Goal: Book appointment/travel/reservation

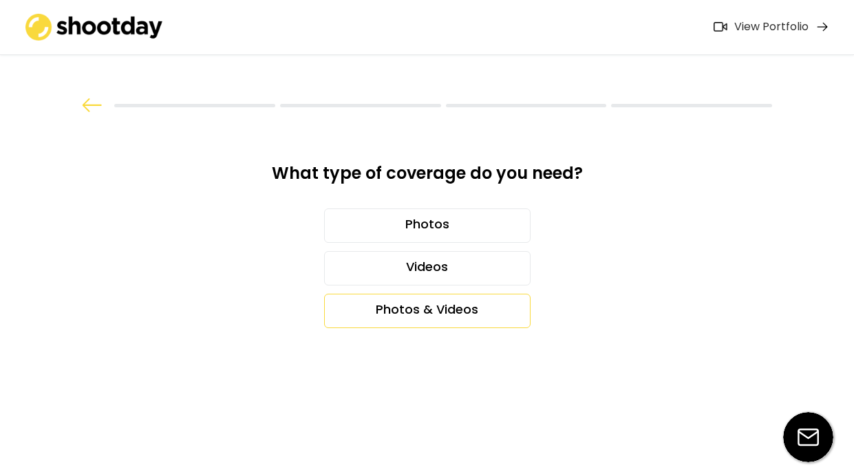
click at [457, 308] on div "Photos & Videos" at bounding box center [427, 311] width 207 height 34
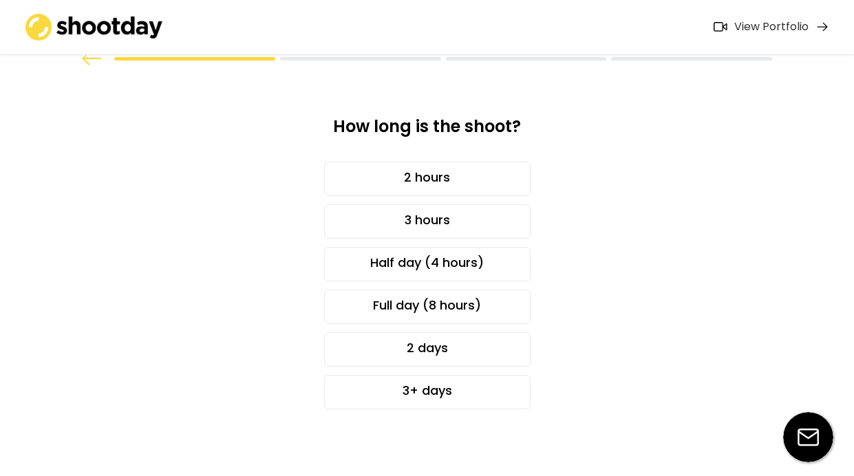
scroll to position [49, 0]
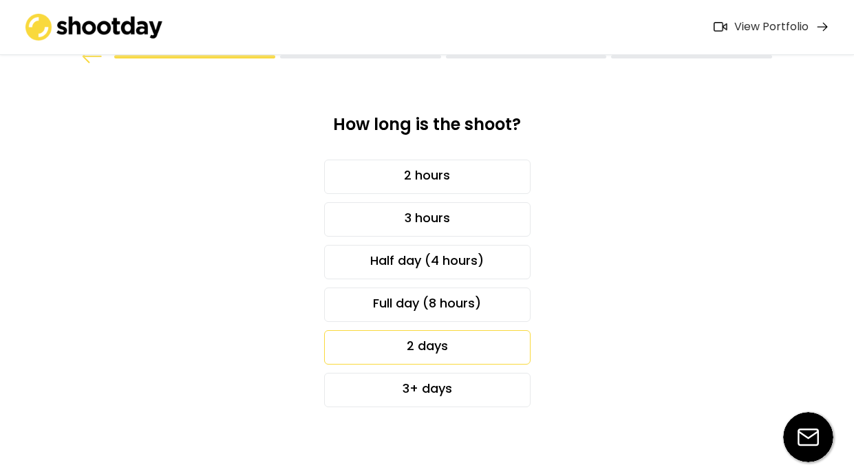
click at [485, 351] on div "2 days" at bounding box center [427, 347] width 207 height 34
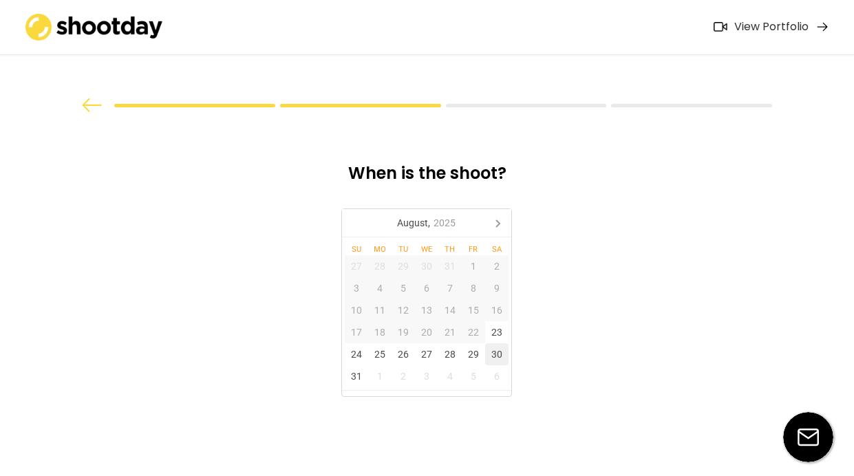
scroll to position [0, 0]
click at [505, 222] on icon at bounding box center [498, 223] width 22 height 22
click at [411, 311] on div "16" at bounding box center [403, 311] width 23 height 22
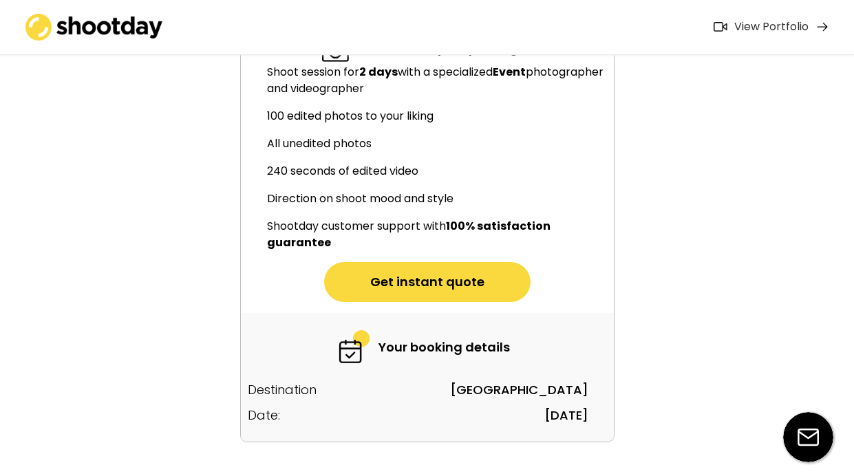
scroll to position [180, 0]
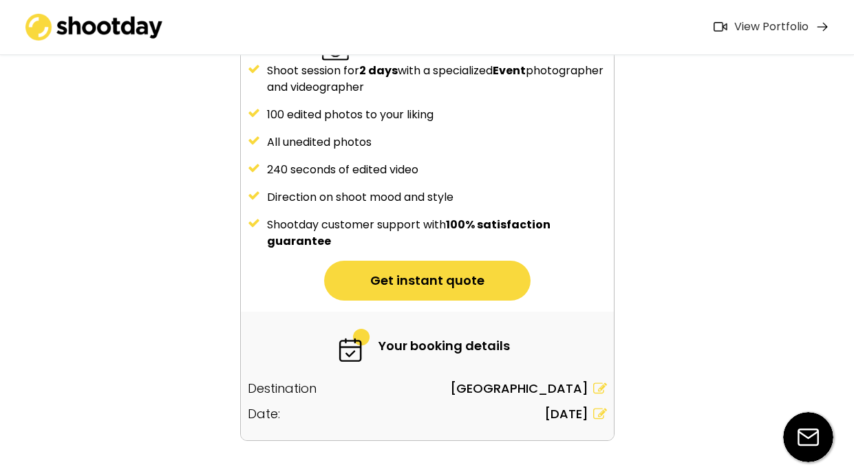
click at [452, 287] on button "Get instant quote" at bounding box center [427, 281] width 207 height 40
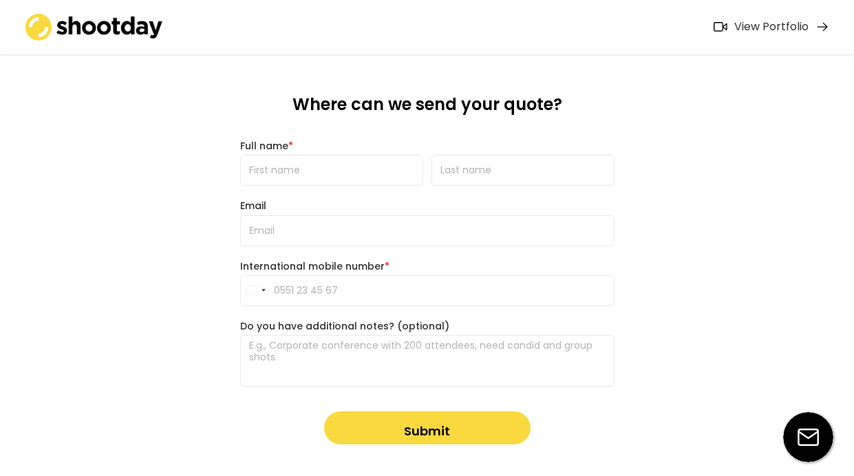
scroll to position [61, 0]
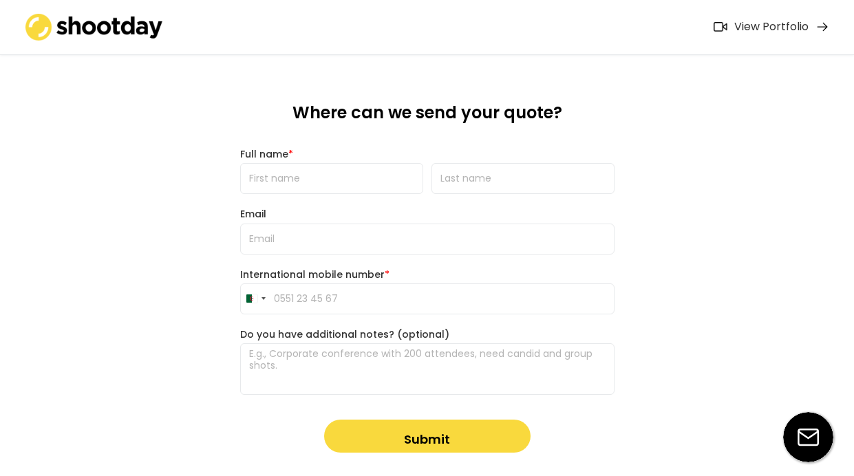
click at [347, 180] on input "input" at bounding box center [331, 178] width 183 height 31
type input "p"
type input "N"
type input "[PERSON_NAME]"
type input "DAMBRI"
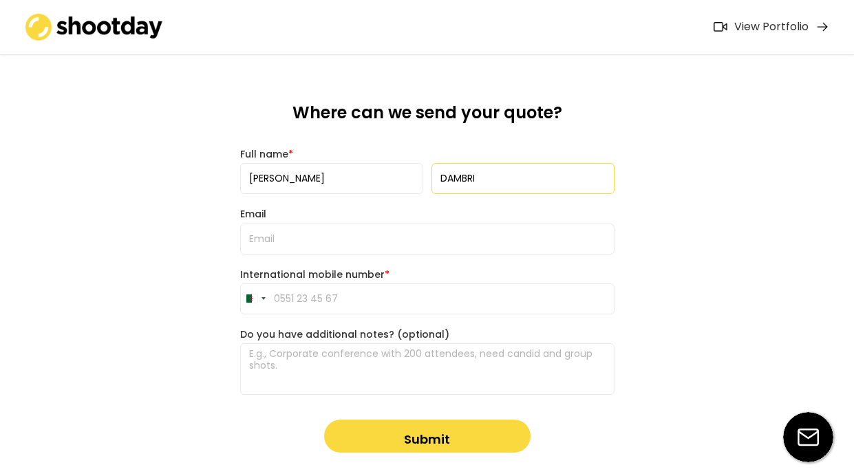
click at [273, 244] on input "email" at bounding box center [427, 239] width 375 height 31
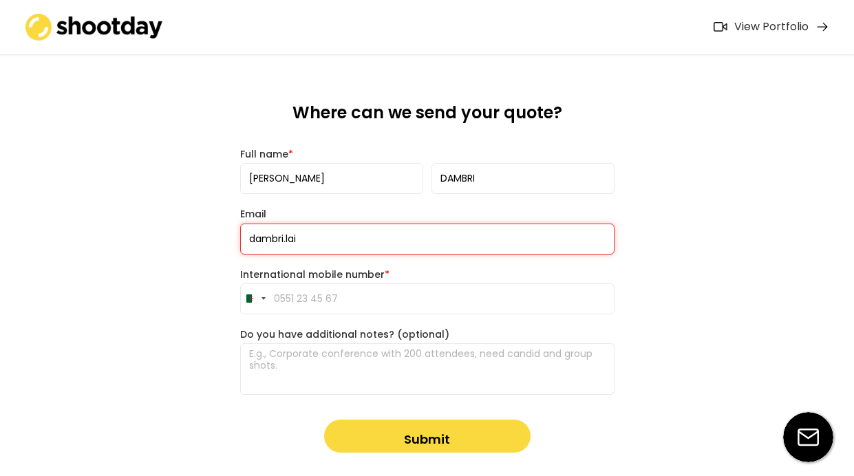
type input "[EMAIL_ADDRESS][DOMAIN_NAME]"
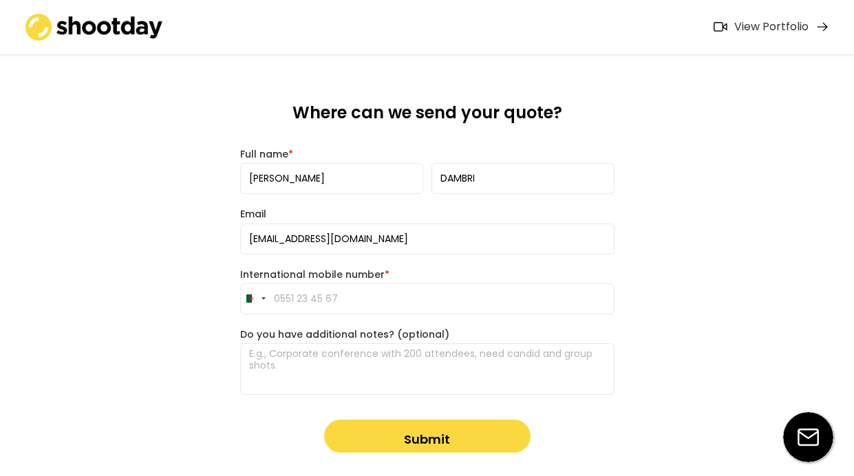
click at [357, 299] on input "tel" at bounding box center [427, 299] width 375 height 31
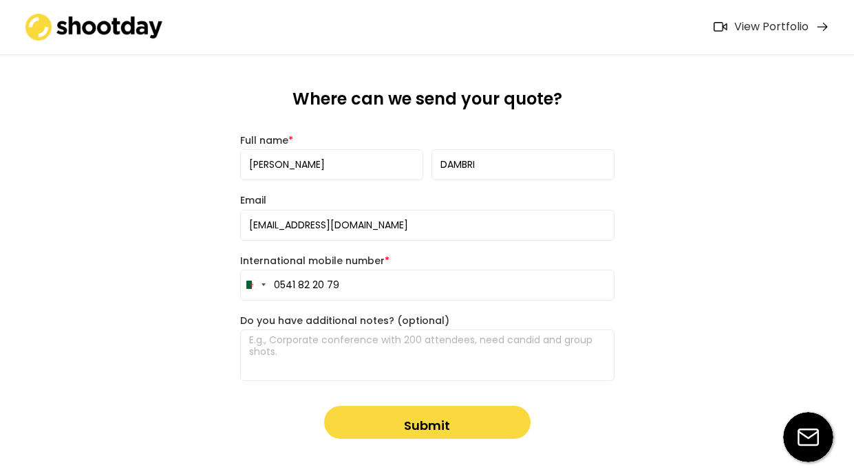
scroll to position [106, 0]
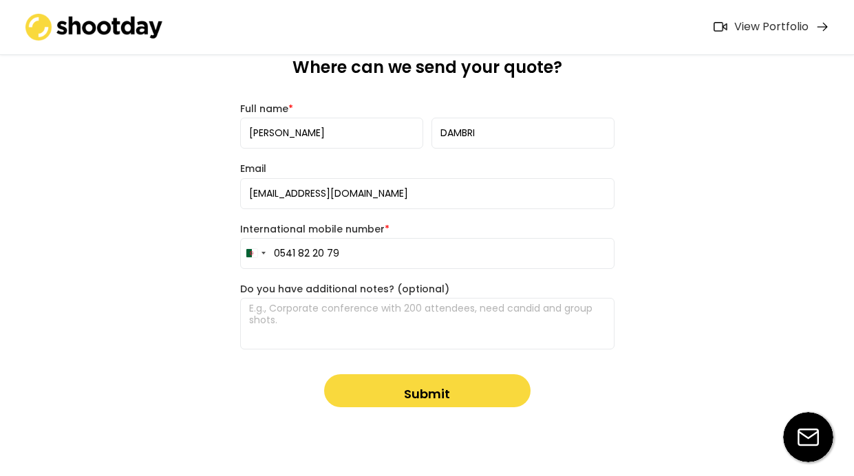
type input "0541 82 20 79"
click at [372, 384] on button "Submit" at bounding box center [427, 391] width 207 height 33
